Goal: Transaction & Acquisition: Purchase product/service

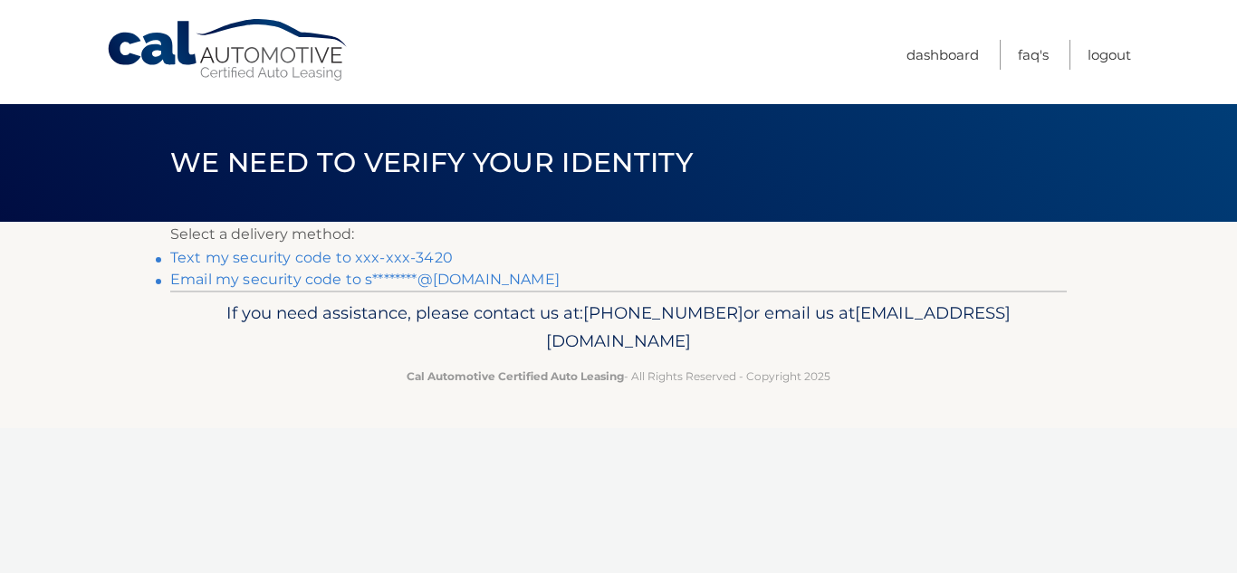
click at [394, 255] on link "Text my security code to xxx-xxx-3420" at bounding box center [311, 257] width 283 height 17
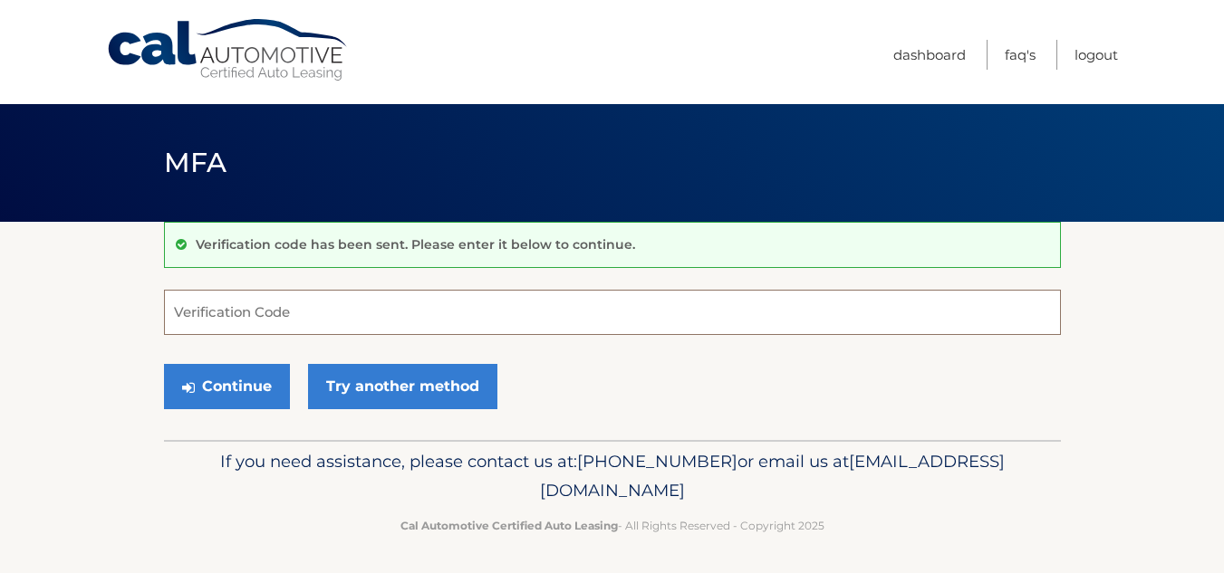
click at [408, 311] on input "Verification Code" at bounding box center [612, 312] width 897 height 45
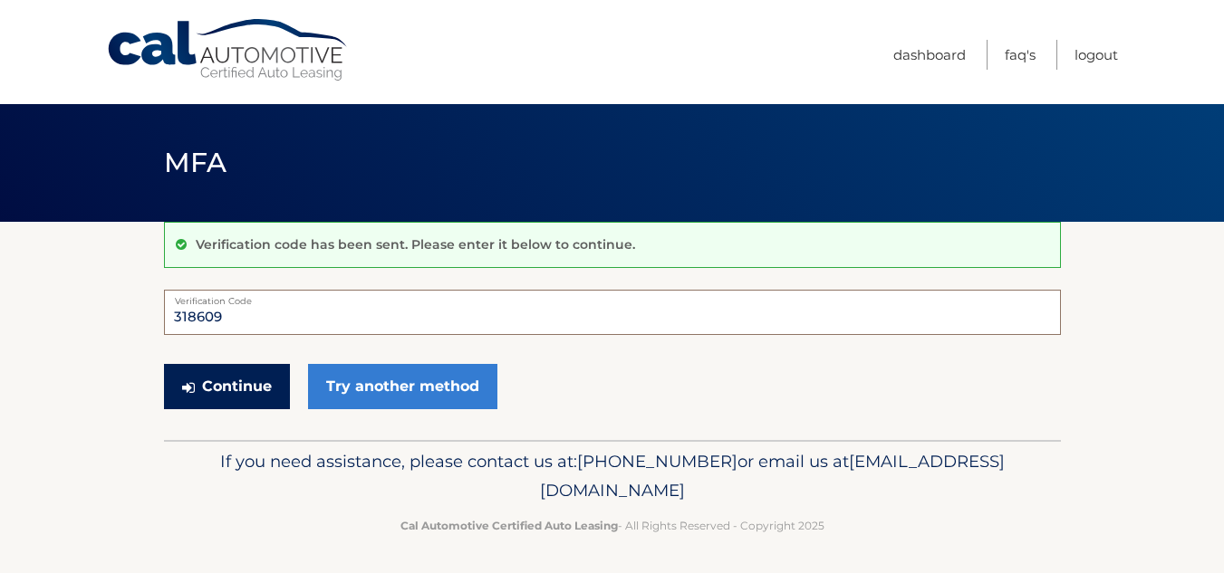
type input "318609"
click at [248, 388] on button "Continue" at bounding box center [227, 386] width 126 height 45
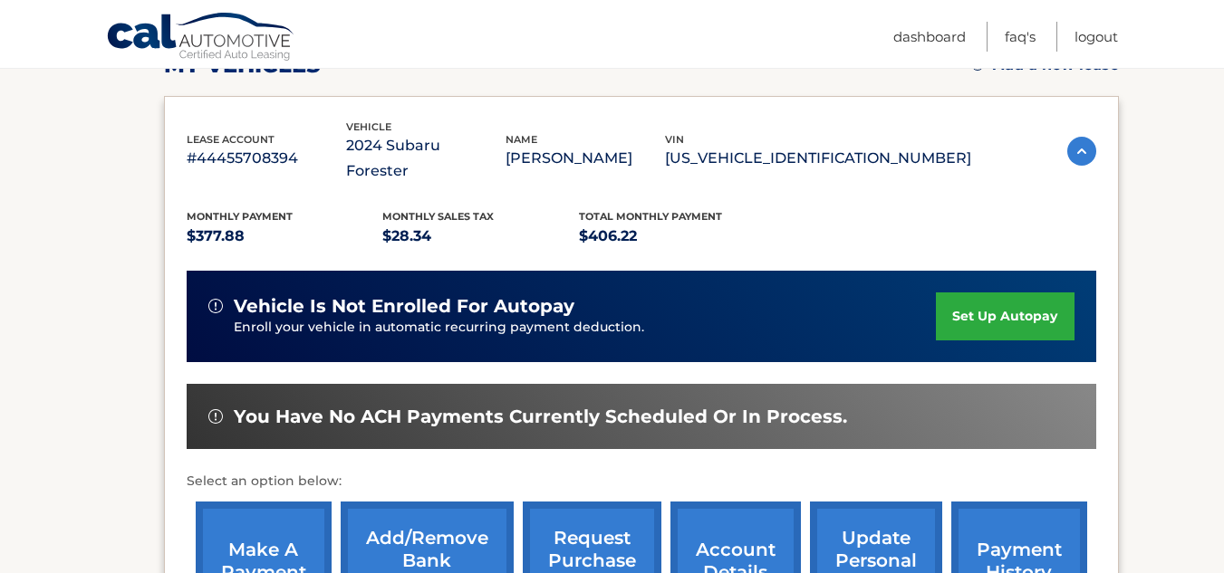
scroll to position [397, 0]
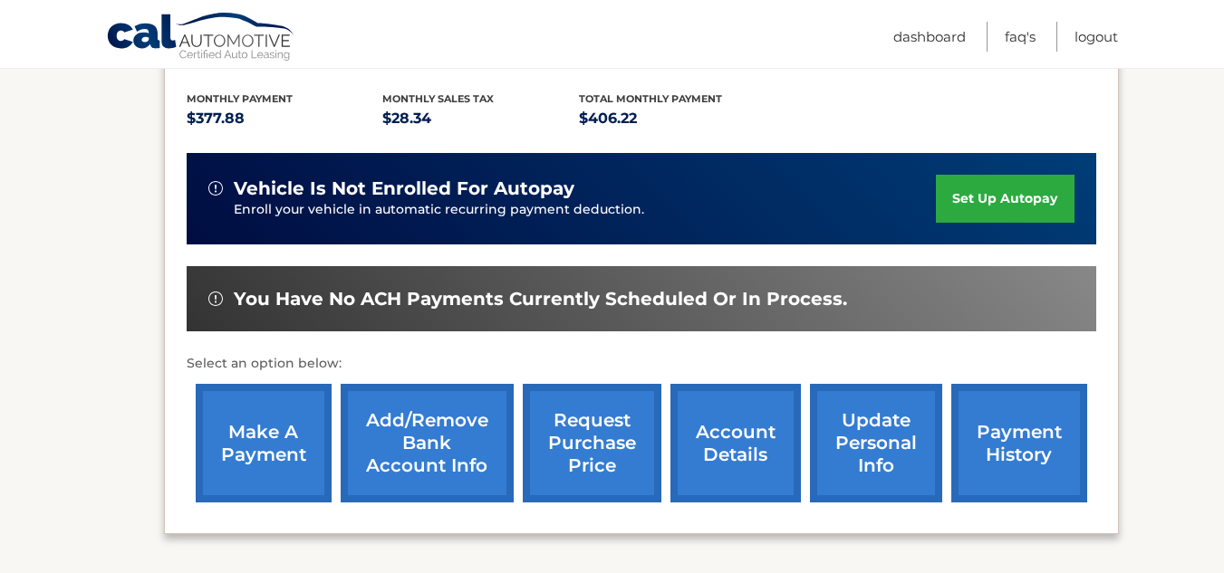
click at [246, 420] on link "make a payment" at bounding box center [264, 443] width 136 height 119
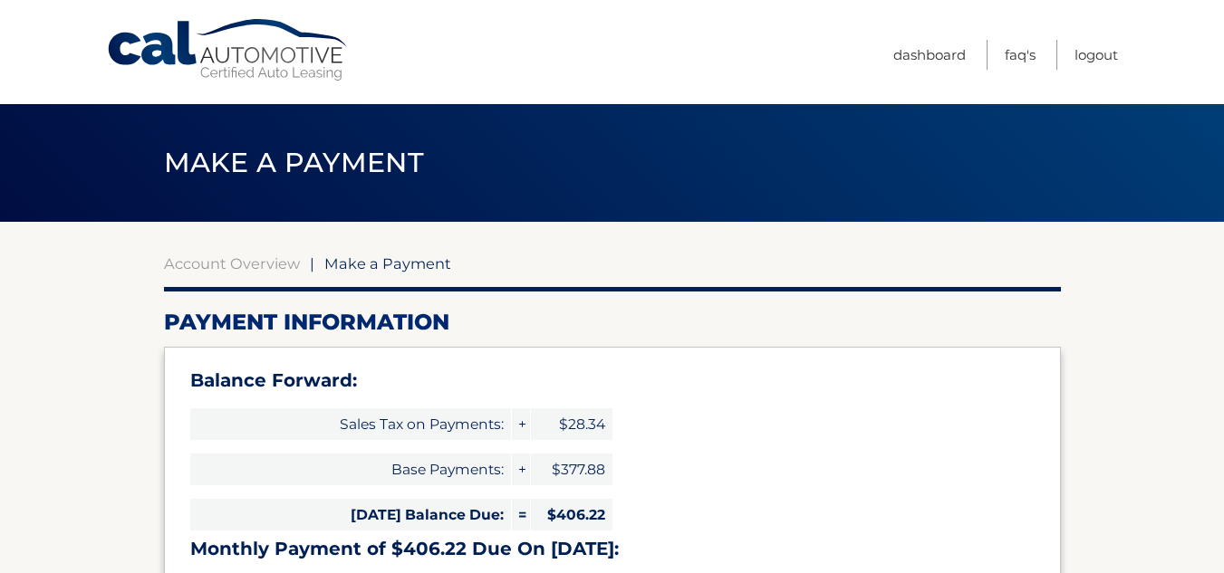
select select "NjY1ZmJmN2MtYzBiZi00OTVhLTk0ZjMtNTY4NmE2YmU0OGFh"
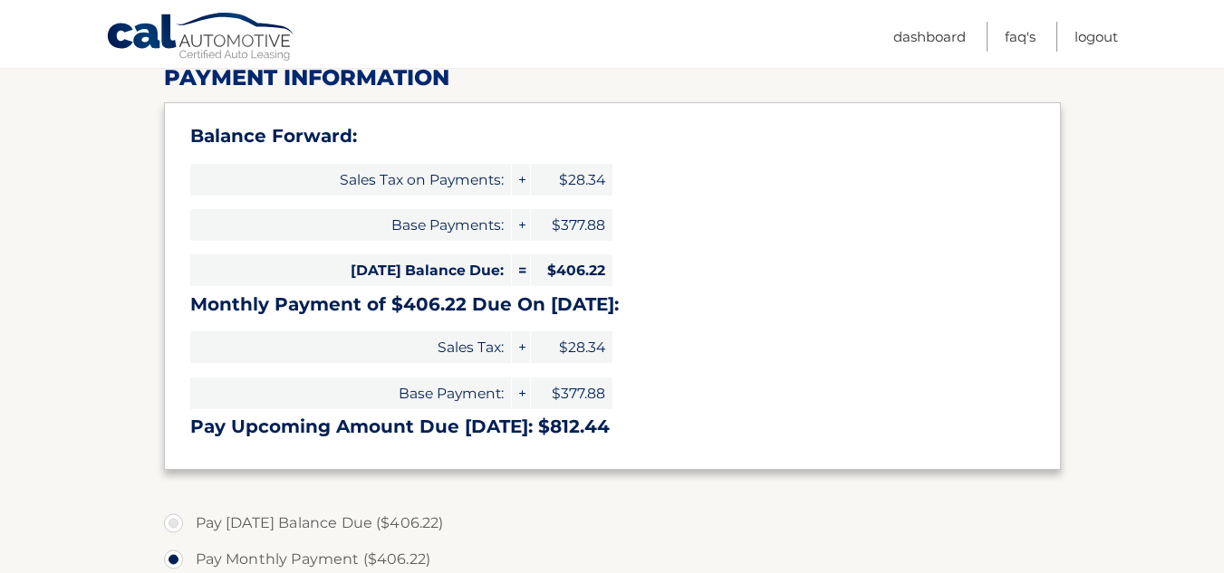
scroll to position [335, 0]
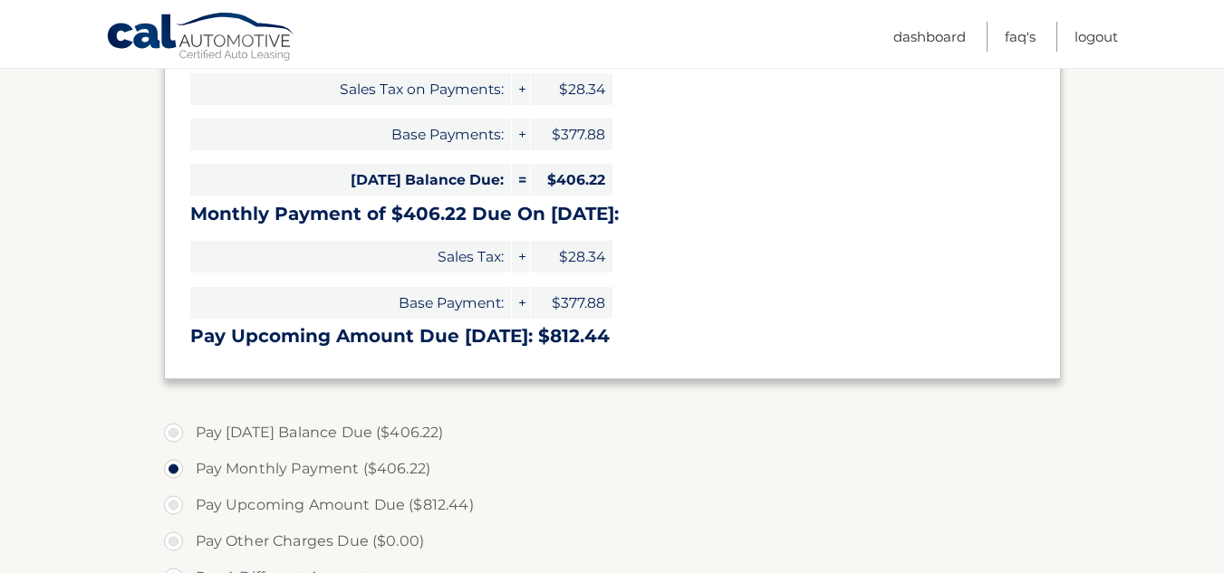
click at [180, 426] on label "Pay Today's Balance Due ($406.22)" at bounding box center [612, 433] width 897 height 36
click at [180, 426] on input "Pay Today's Balance Due ($406.22)" at bounding box center [180, 429] width 18 height 29
radio input "true"
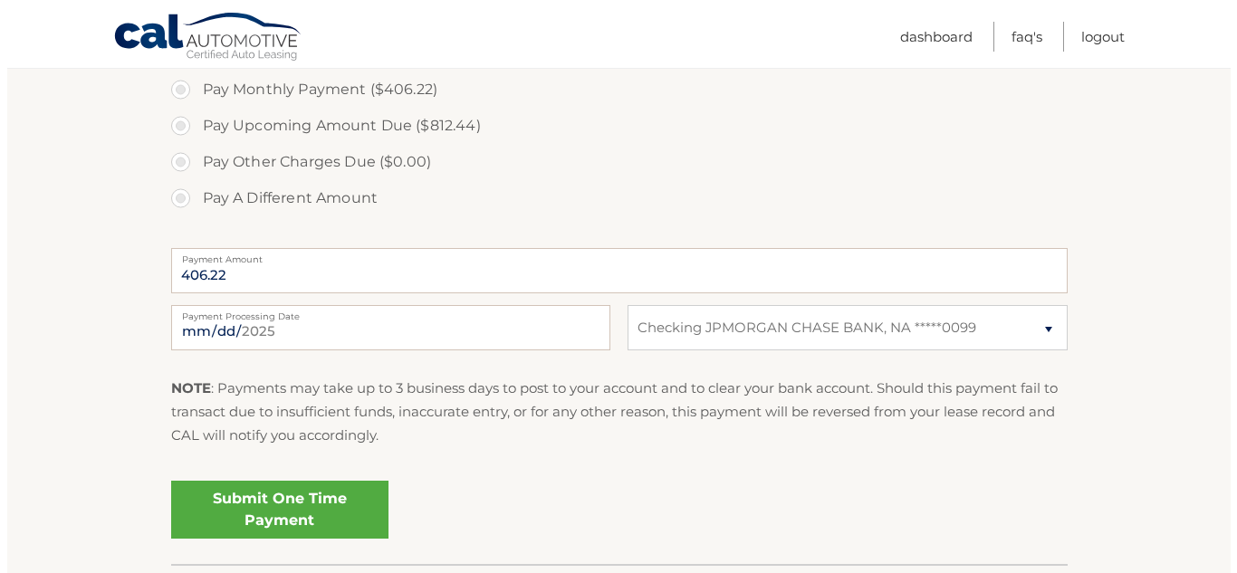
scroll to position [788, 0]
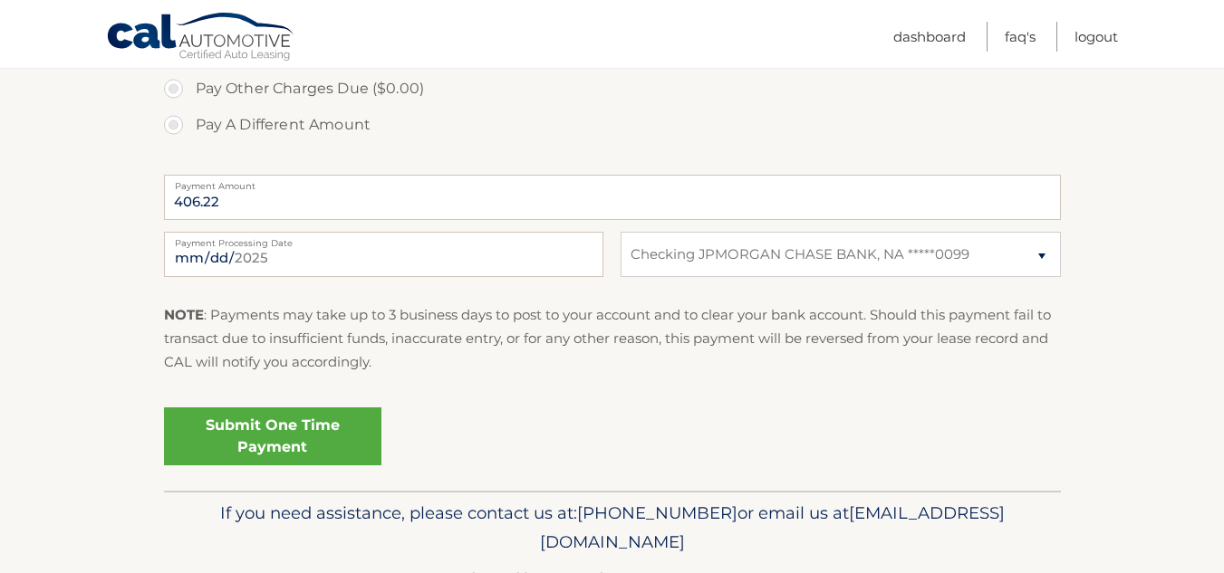
click at [291, 444] on link "Submit One Time Payment" at bounding box center [272, 437] width 217 height 58
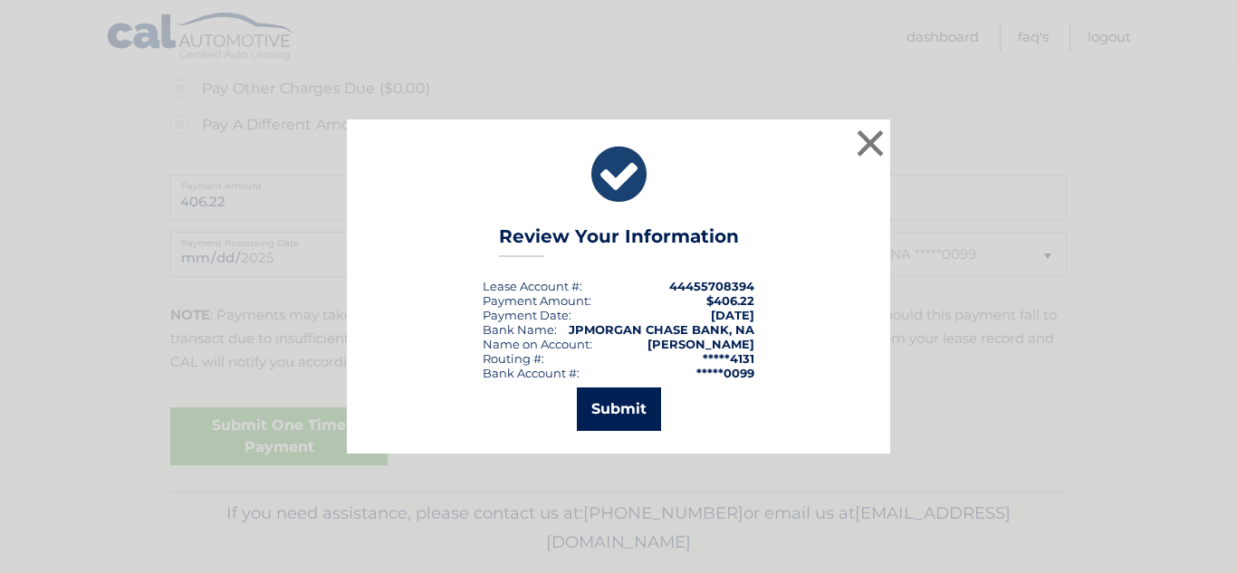
click at [647, 411] on button "Submit" at bounding box center [619, 409] width 84 height 43
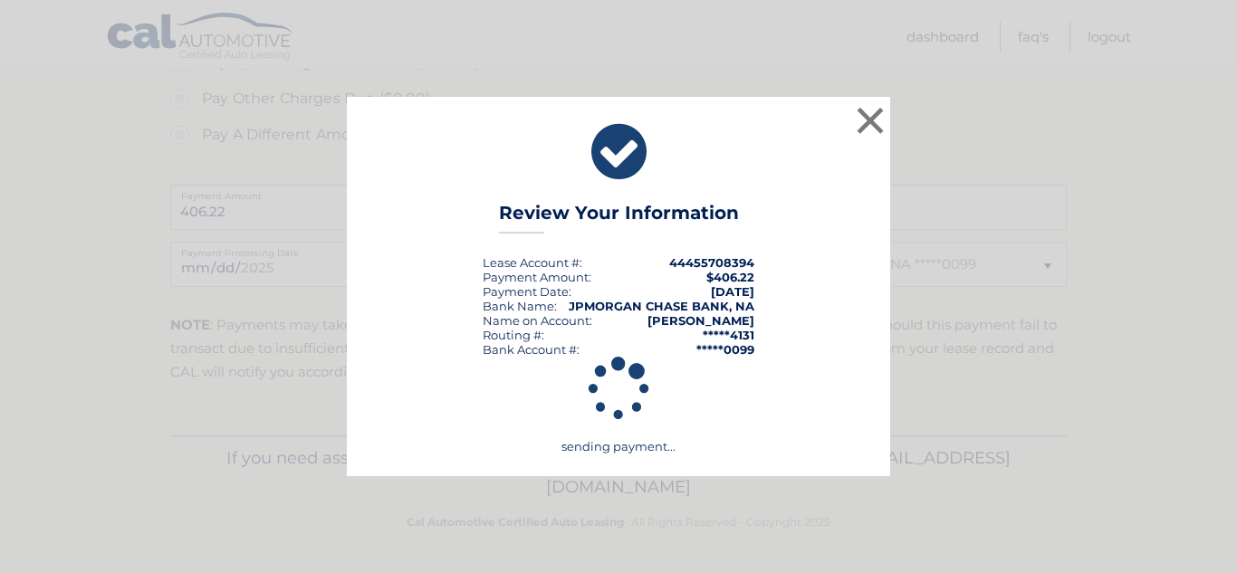
scroll to position [778, 0]
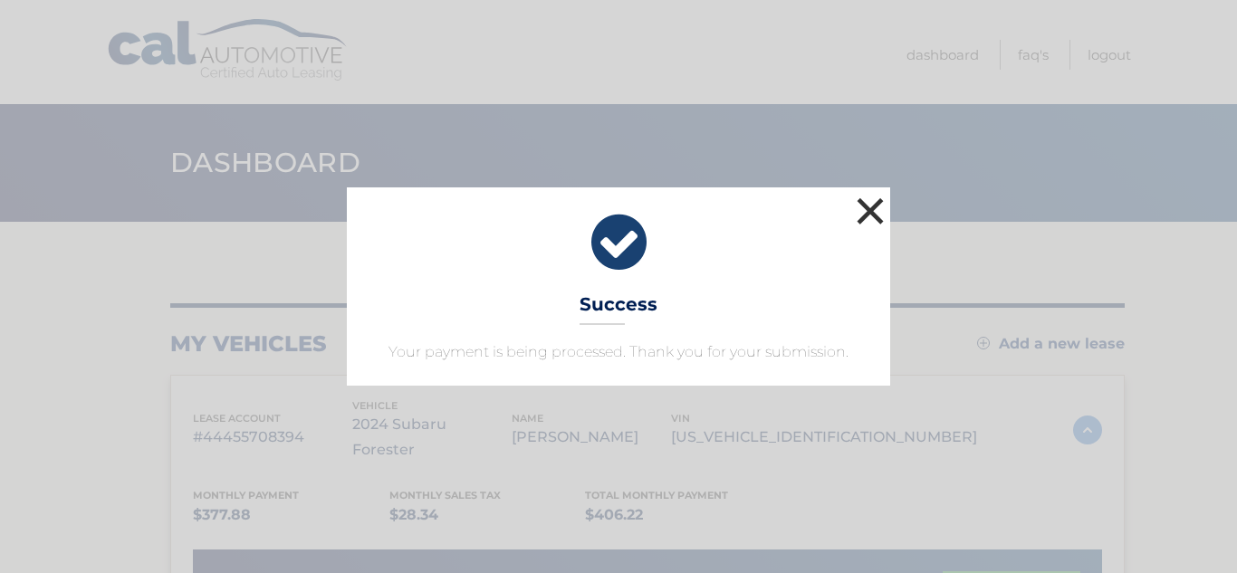
click at [869, 216] on button "×" at bounding box center [870, 211] width 36 height 36
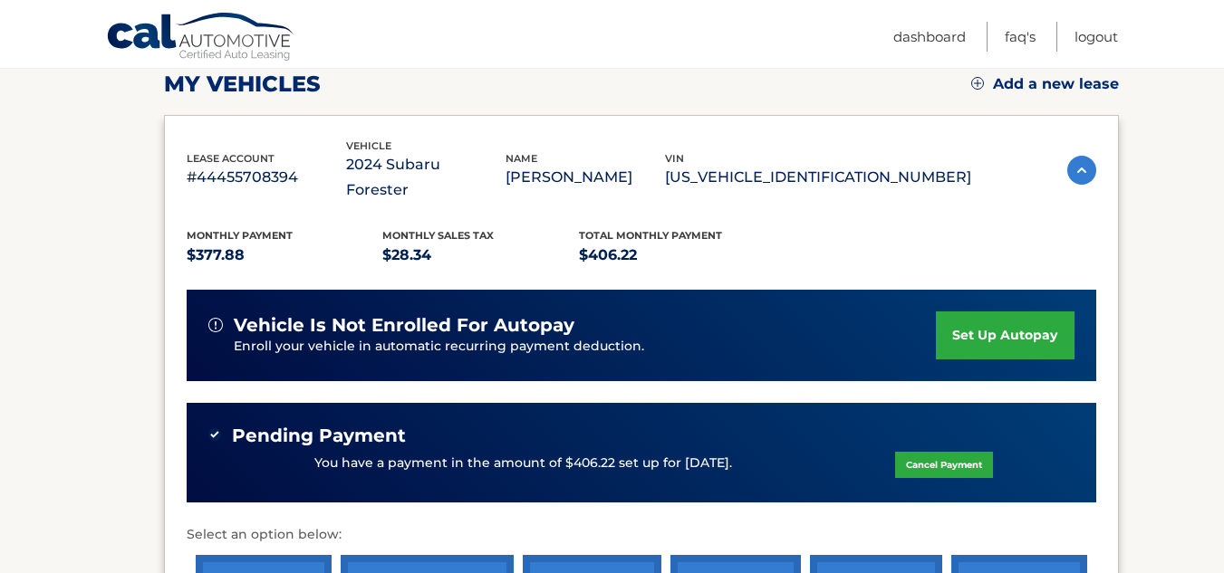
scroll to position [480, 0]
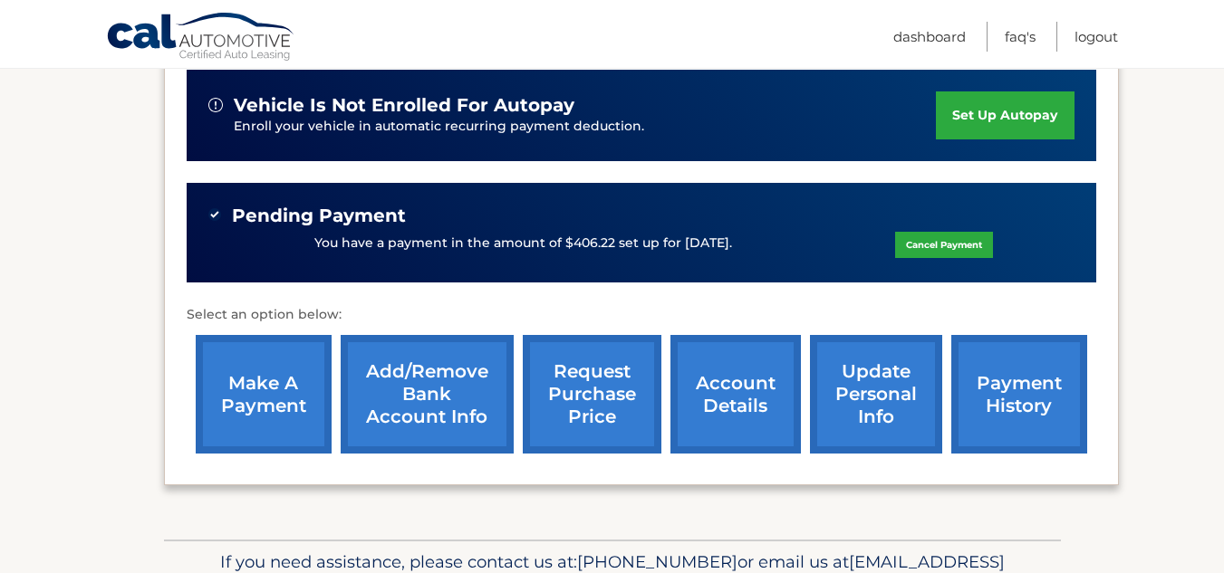
click at [1032, 377] on link "payment history" at bounding box center [1019, 394] width 136 height 119
